Goal: Task Accomplishment & Management: Use online tool/utility

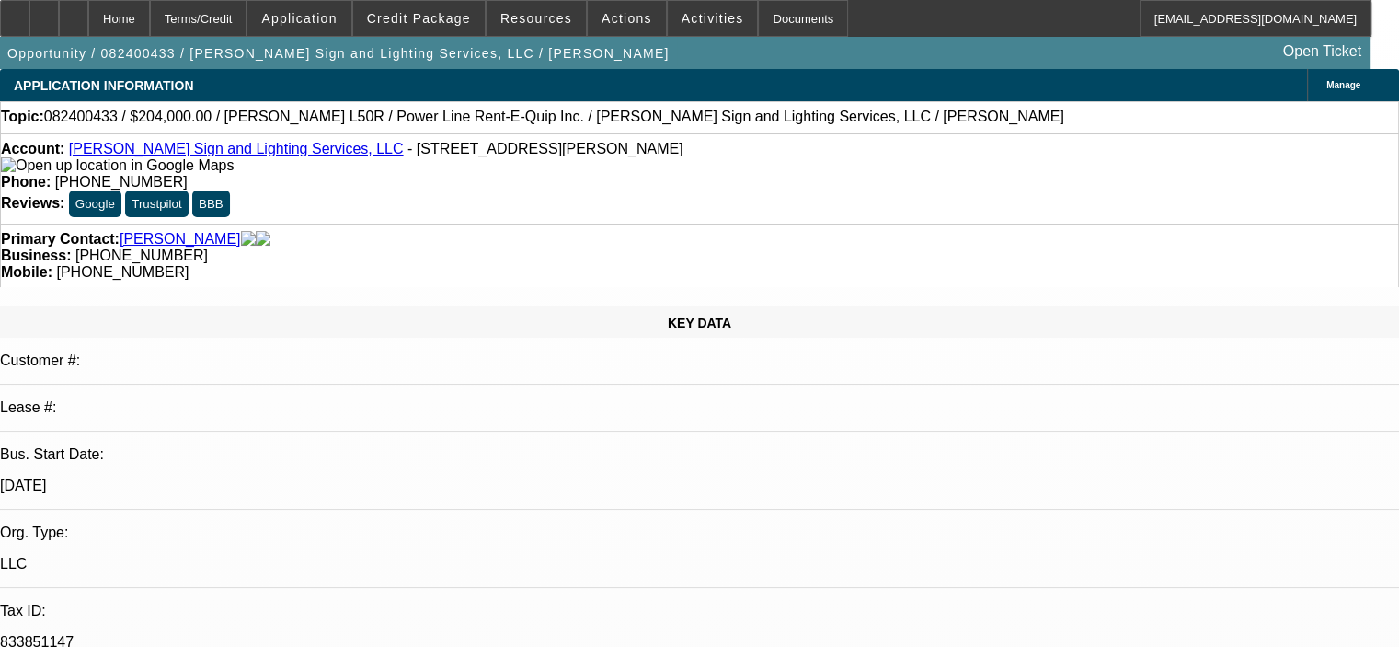
select select "0"
select select "6"
select select "0"
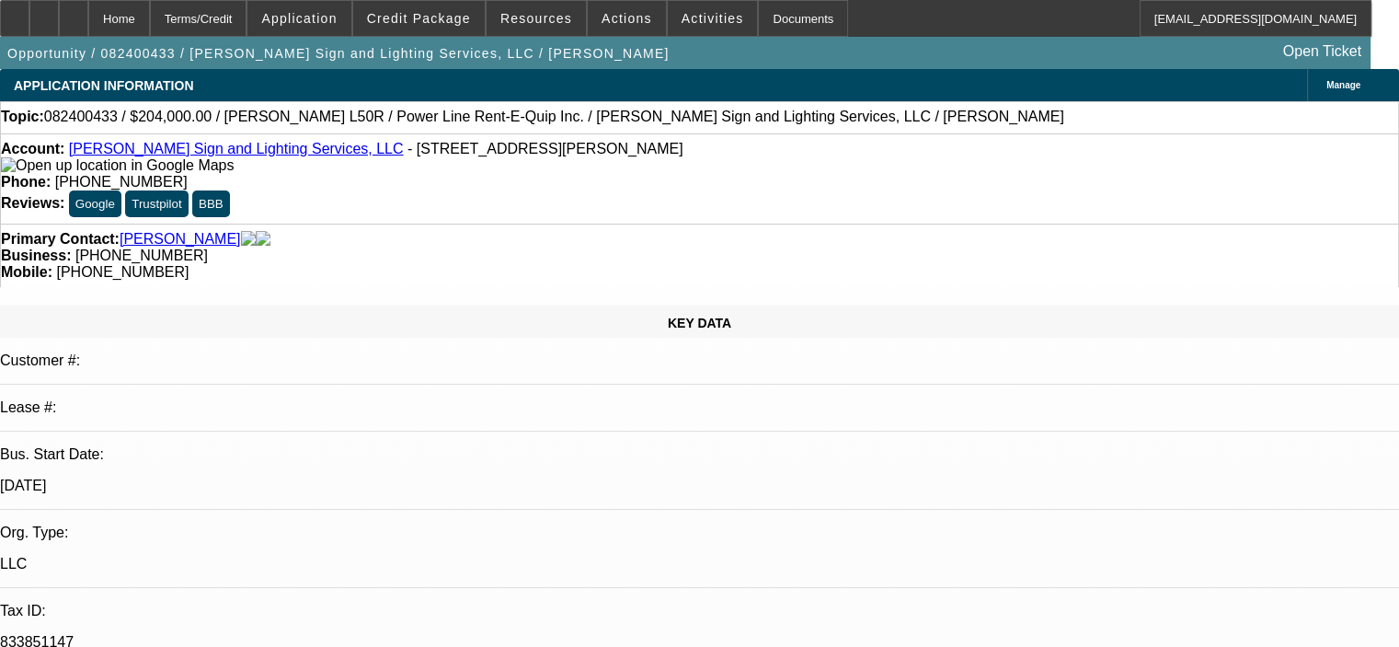
select select "2"
select select "0"
select select "6"
select select "0.1"
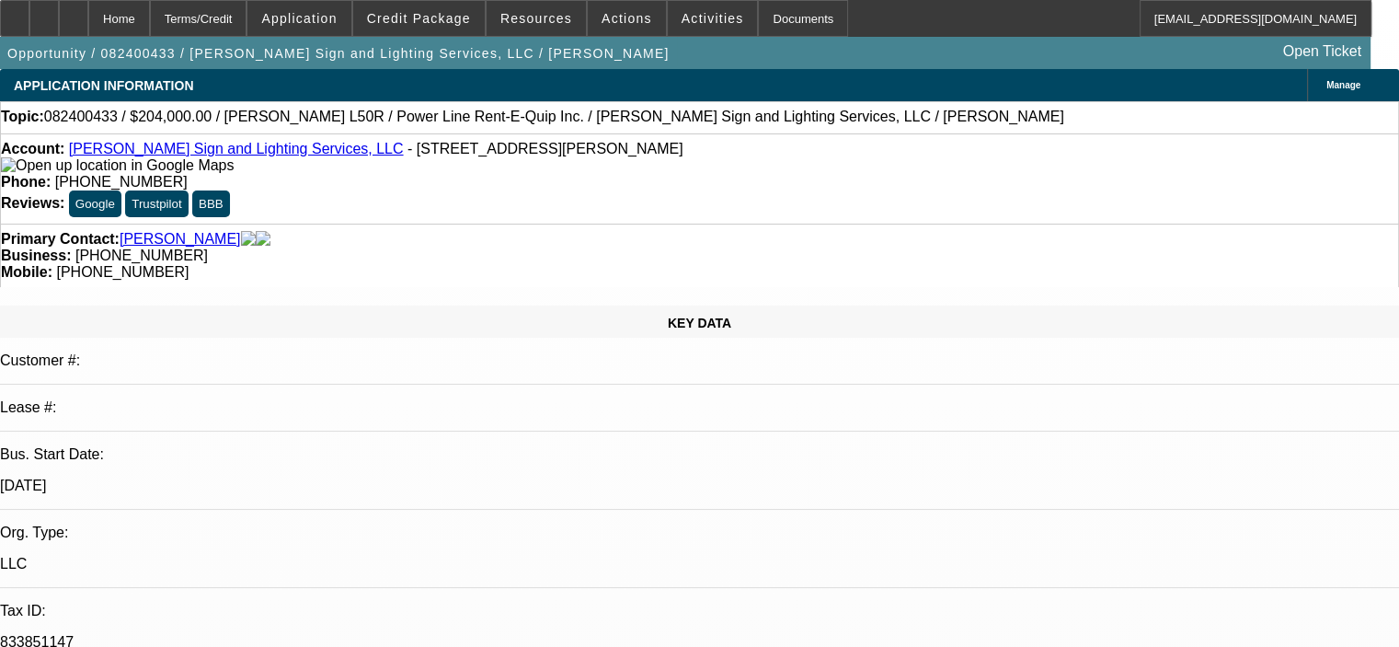
select select "2"
select select "0"
select select "6"
select select "0"
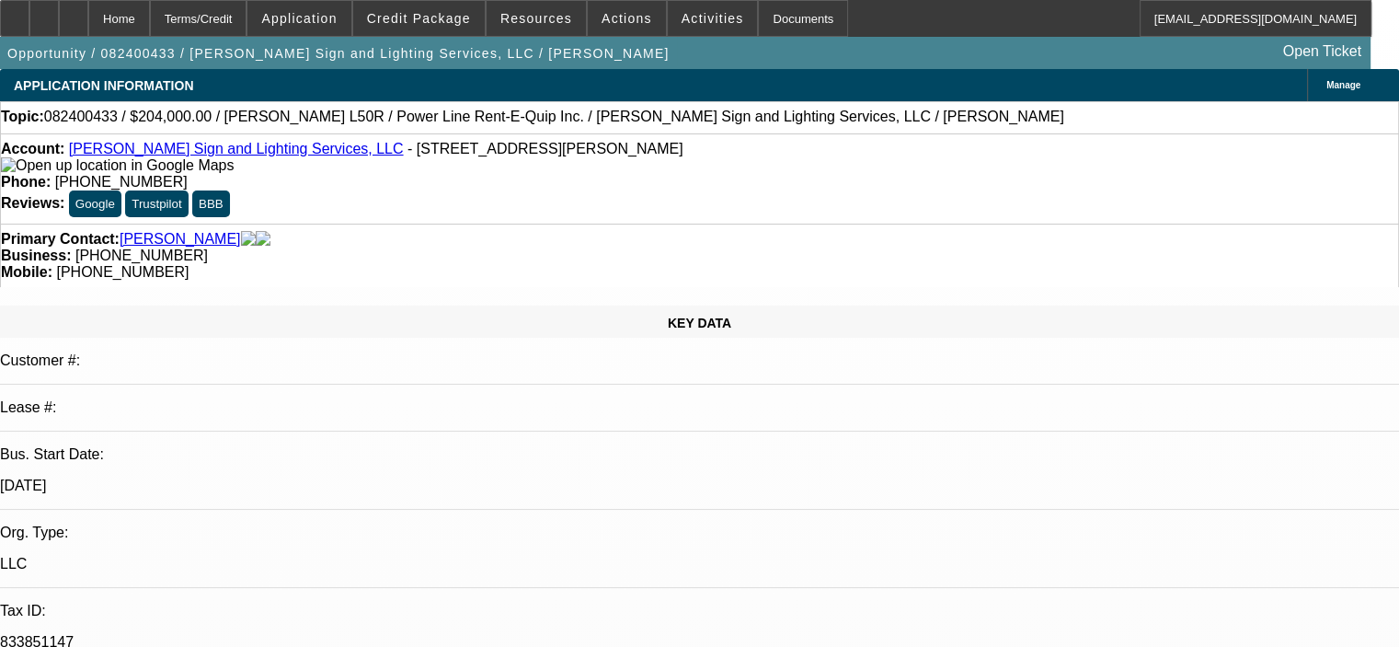
select select "0"
select select "2"
select select "0"
select select "6"
click at [437, 21] on span "Credit Package" at bounding box center [419, 18] width 104 height 15
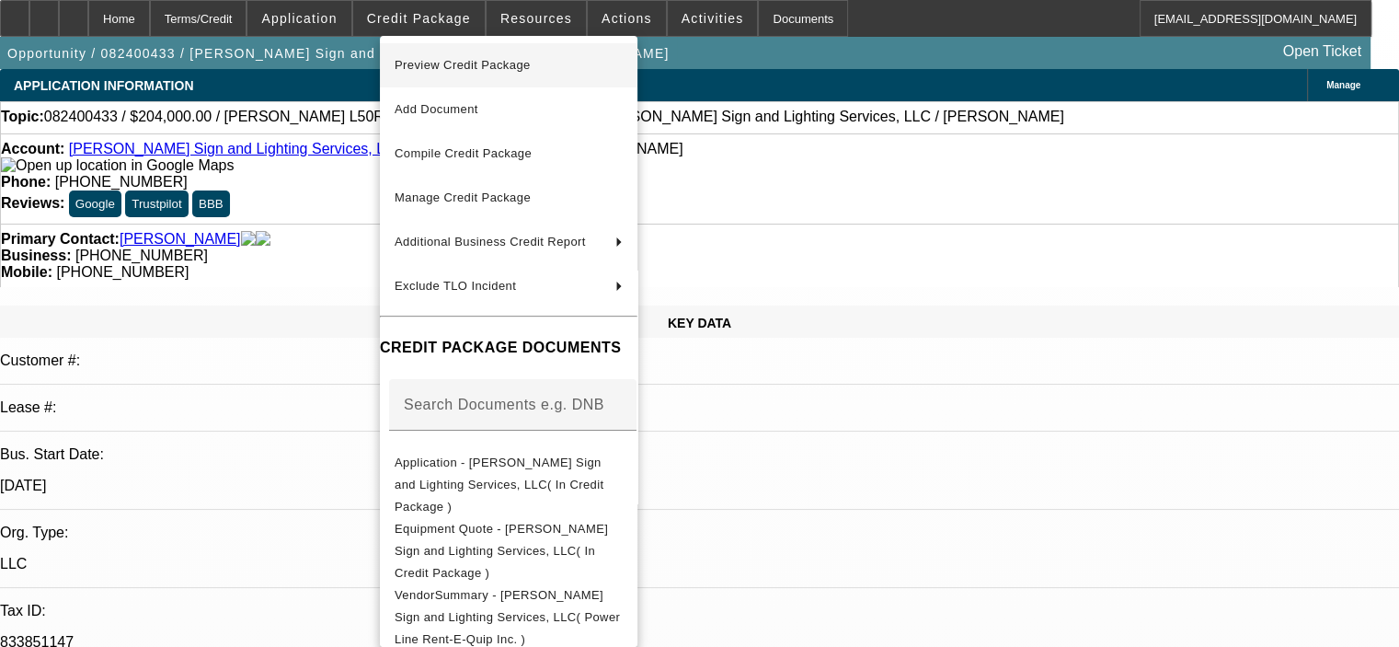
click at [452, 58] on span "Preview Credit Package" at bounding box center [509, 65] width 228 height 22
